Goal: Transaction & Acquisition: Book appointment/travel/reservation

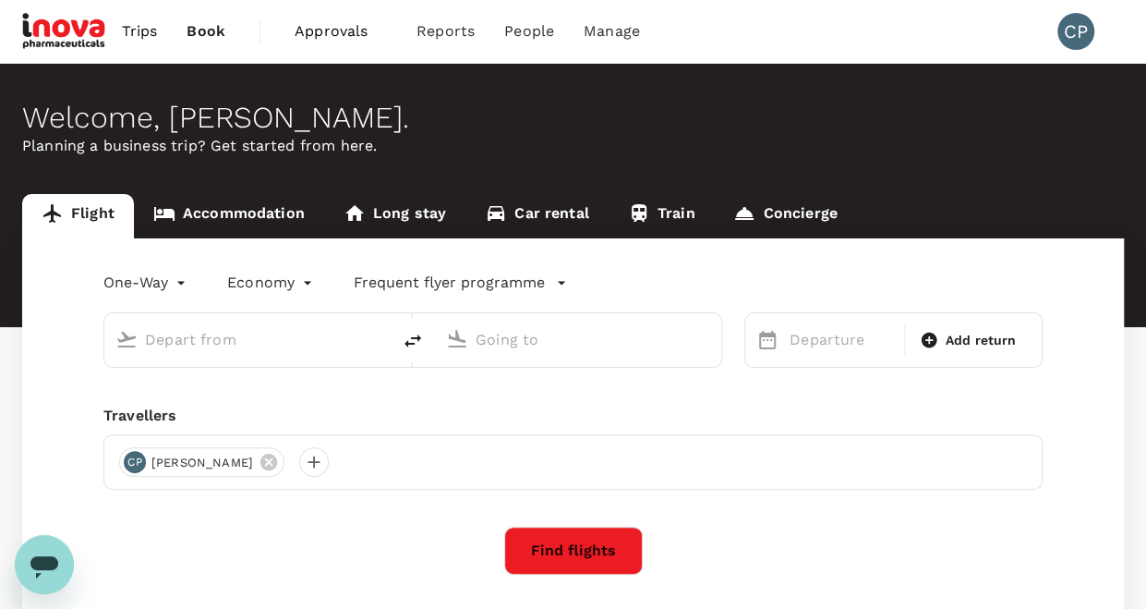
click at [243, 326] on input "text" at bounding box center [248, 339] width 207 height 29
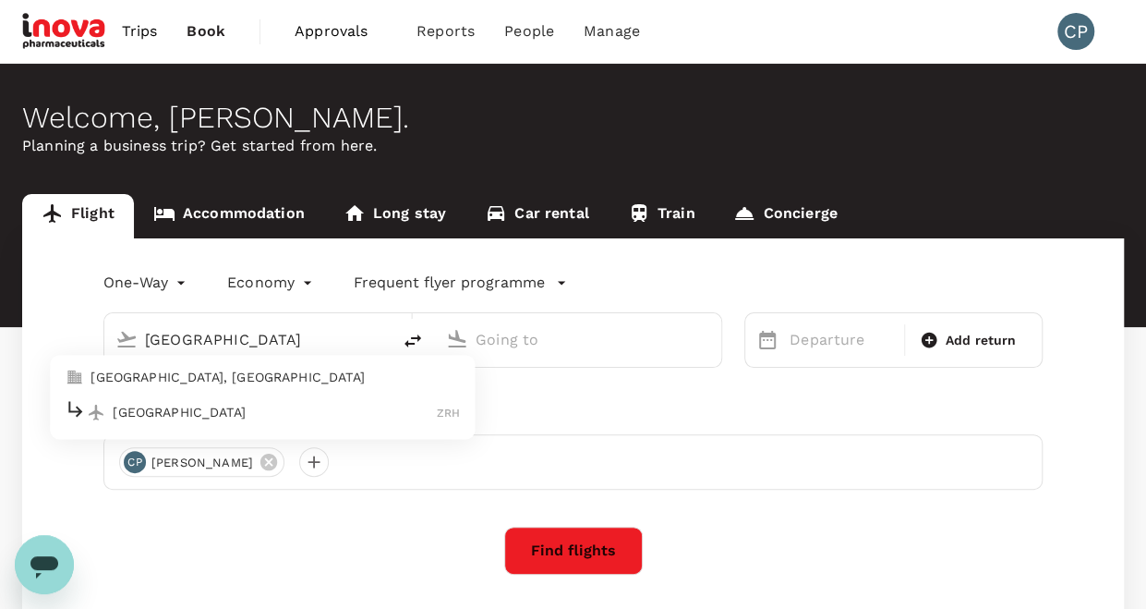
click at [223, 413] on p "Zurich" at bounding box center [275, 412] width 324 height 18
type input "Zurich"
type input "Zurich (ZRH)"
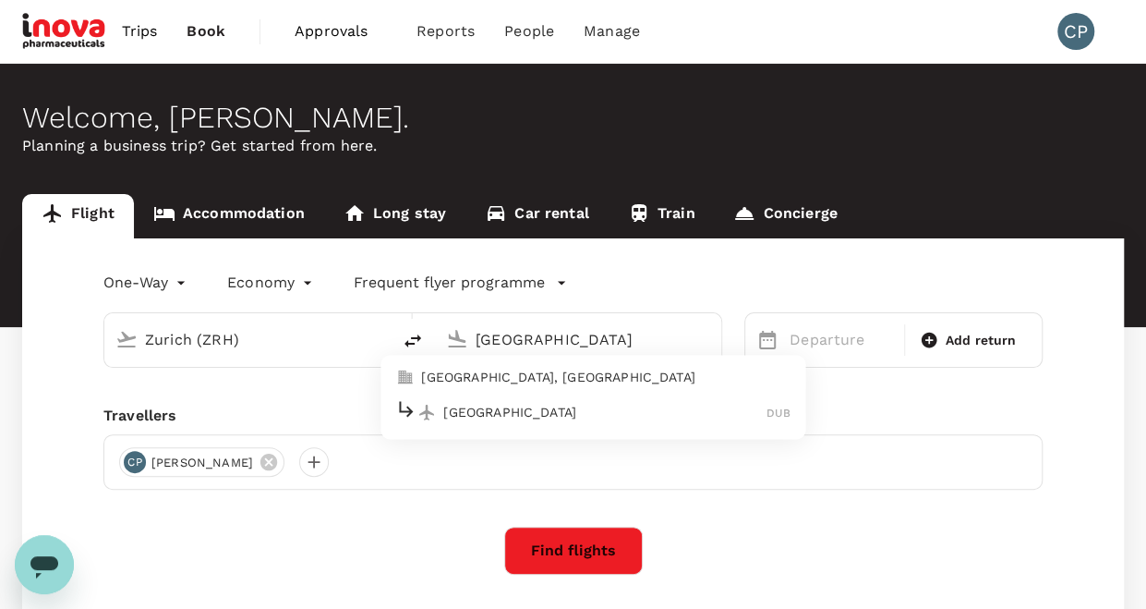
click at [473, 404] on p "Dublin" at bounding box center [604, 412] width 323 height 18
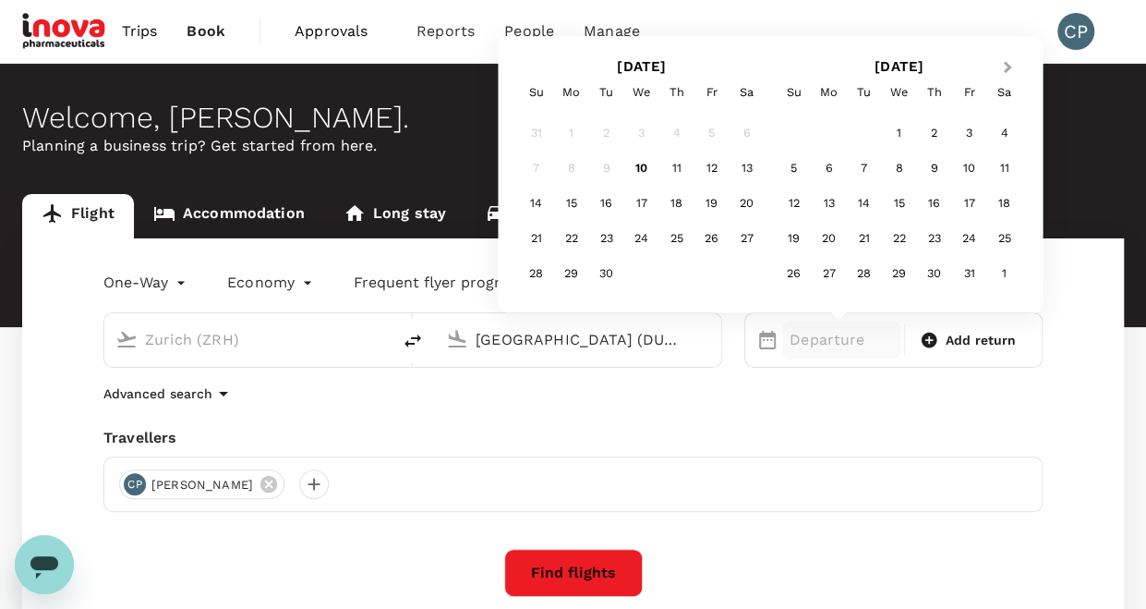
type input "Dublin (DUB)"
click at [1009, 69] on button "Next Month" at bounding box center [1010, 69] width 30 height 30
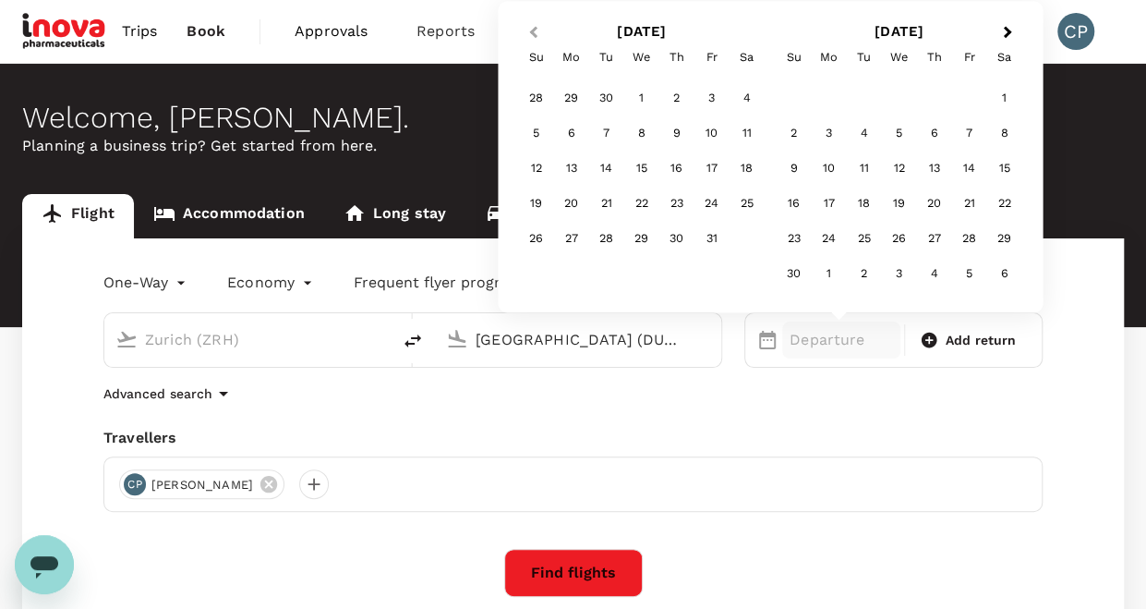
click at [533, 29] on span "Previous Month" at bounding box center [533, 32] width 0 height 21
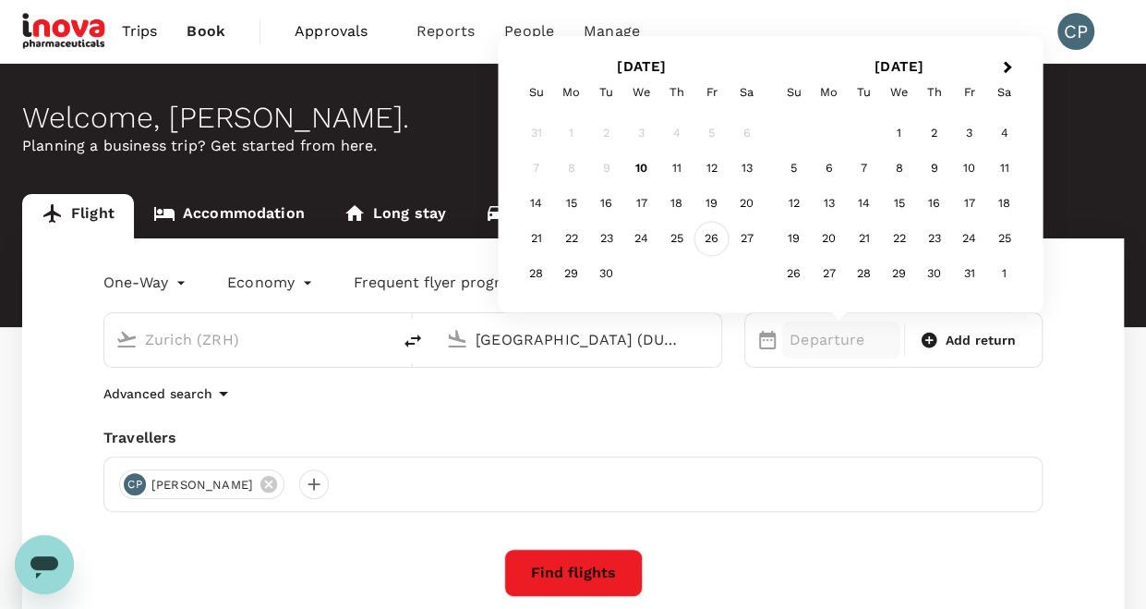
click at [713, 239] on div "26" at bounding box center [712, 239] width 35 height 35
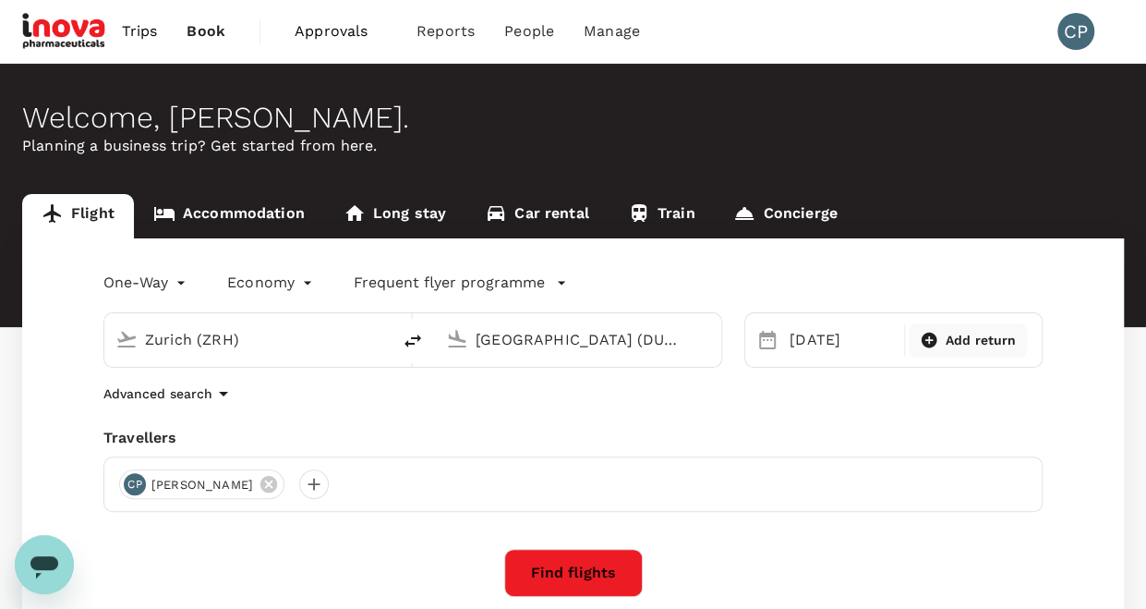
click at [929, 339] on icon at bounding box center [929, 340] width 18 height 18
type input "roundtrip"
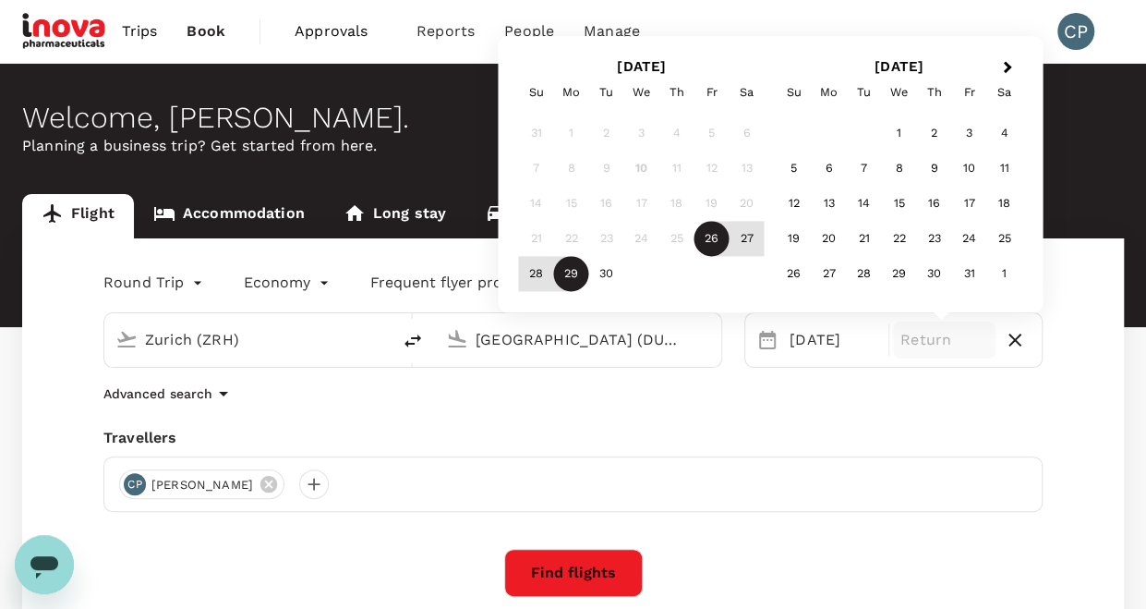
click at [571, 277] on div "29" at bounding box center [571, 274] width 35 height 35
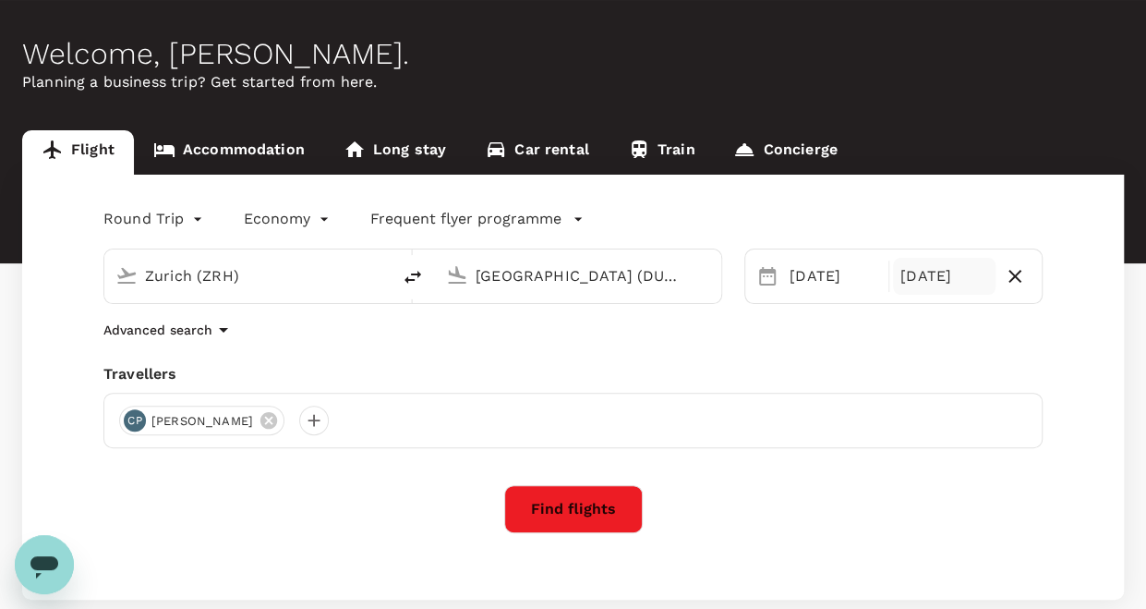
scroll to position [92, 0]
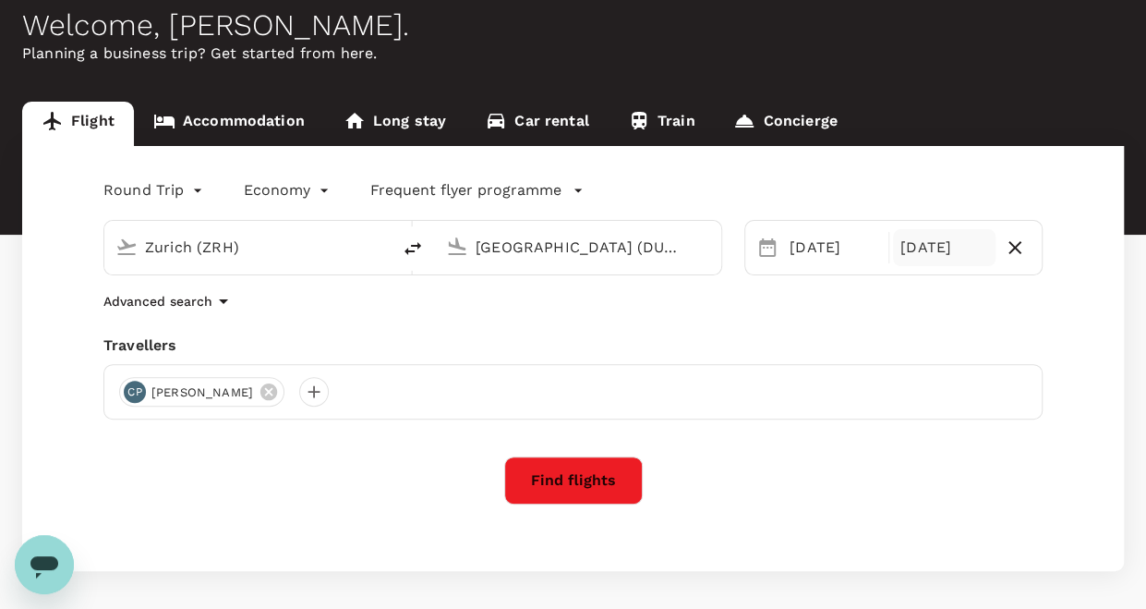
click at [573, 483] on button "Find flights" at bounding box center [573, 480] width 139 height 48
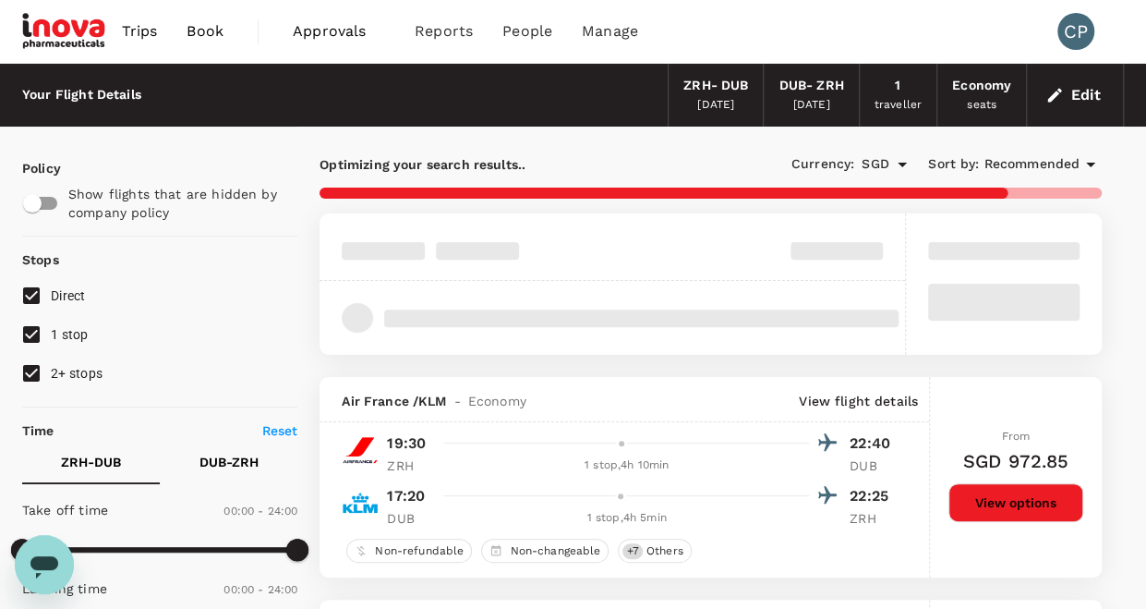
type input "1390"
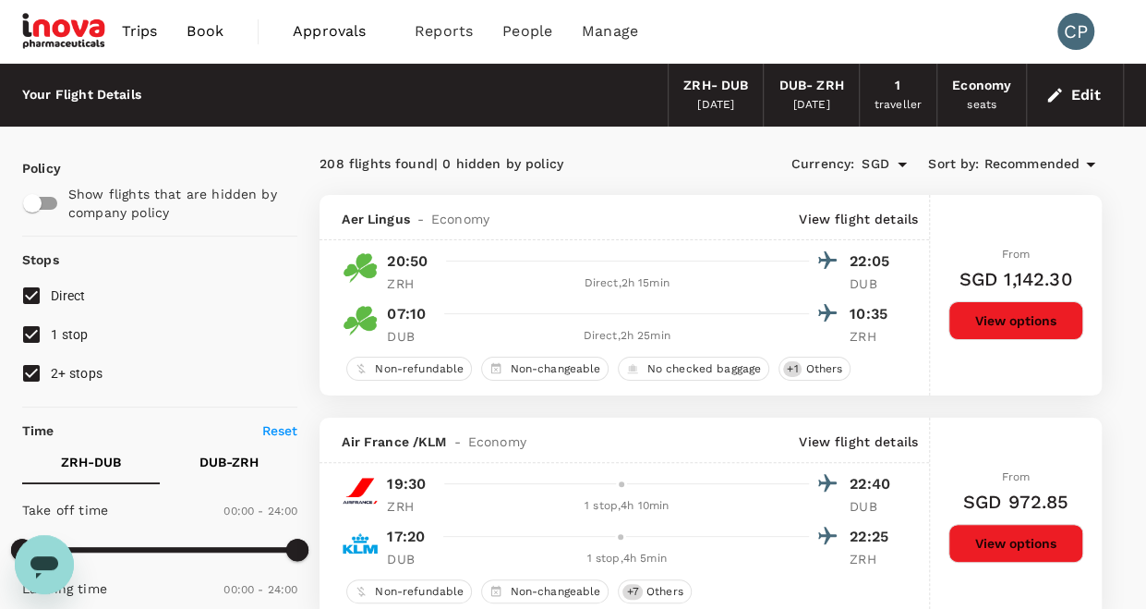
click at [903, 165] on icon "Open" at bounding box center [902, 164] width 22 height 22
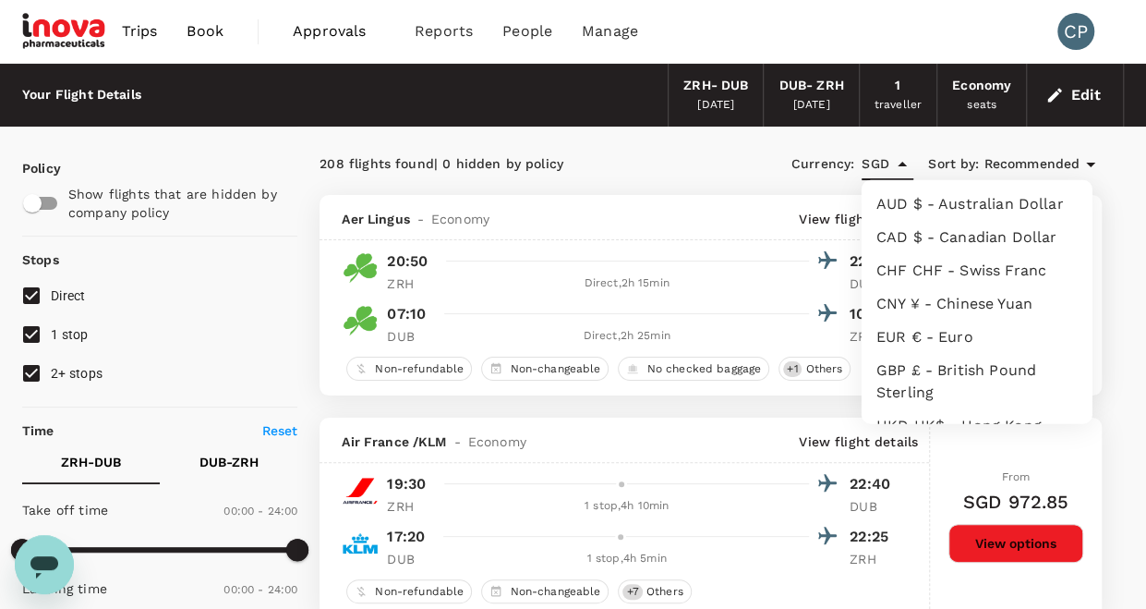
scroll to position [451, 0]
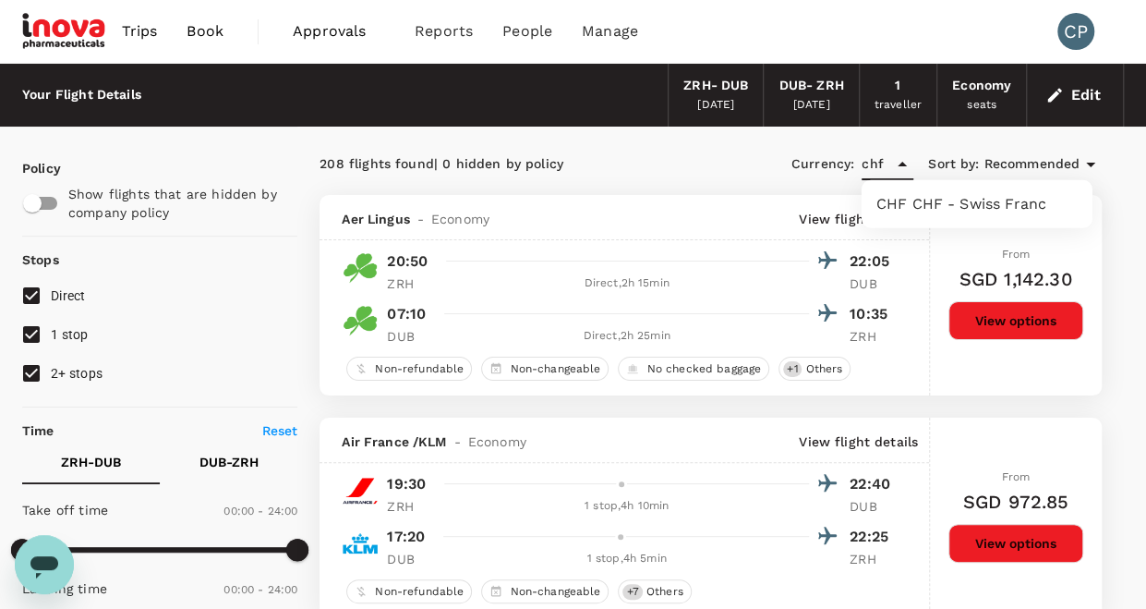
click at [1002, 209] on li "CHF CHF - Swiss Franc" at bounding box center [977, 203] width 231 height 33
type input "CHF"
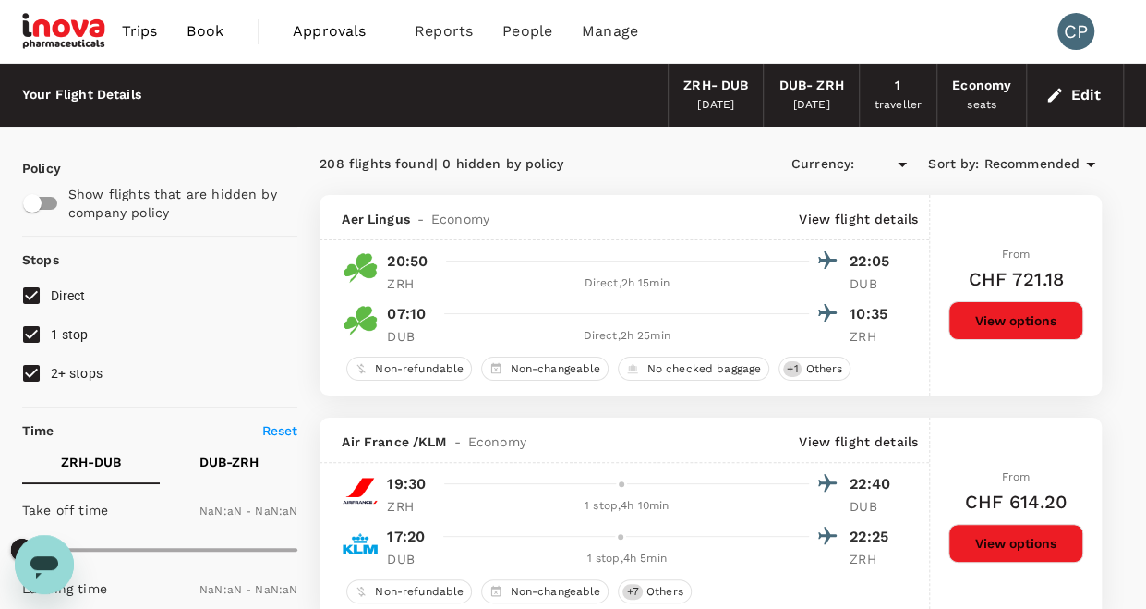
type input "CHF"
type input "1440"
